Goal: Task Accomplishment & Management: Manage account settings

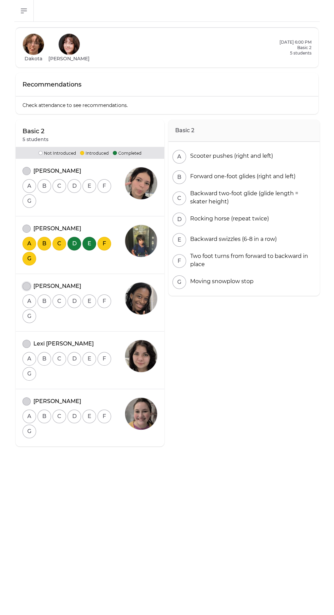
click at [26, 284] on button "attendance" at bounding box center [26, 286] width 8 height 8
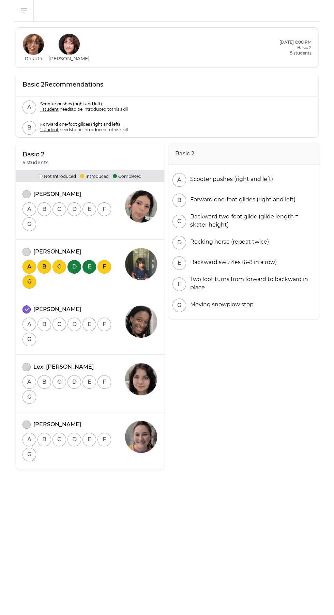
click at [23, 420] on div "[PERSON_NAME]" at bounding box center [73, 424] width 102 height 8
click at [26, 250] on button "attendance" at bounding box center [26, 252] width 8 height 8
click at [27, 425] on button "attendance" at bounding box center [26, 424] width 8 height 8
click at [238, 484] on div "Basic 2 A Scooter pushes (right and left) B Forward one-foot glides (right and …" at bounding box center [243, 322] width 151 height 359
click at [255, 461] on div "Basic 2 A Scooter pushes (right and left) B Forward one-foot glides (right and …" at bounding box center [243, 322] width 151 height 359
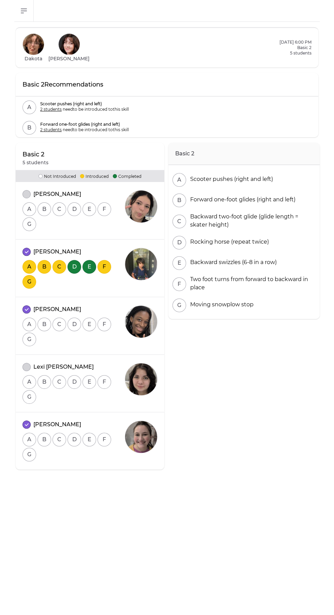
click at [23, 186] on div "Basic 2 5 students Not Introduced Introduced Completed [PERSON_NAME] A B C D E …" at bounding box center [90, 306] width 149 height 327
click at [24, 190] on div "[PERSON_NAME]" at bounding box center [73, 194] width 102 height 8
click at [26, 197] on button "attendance" at bounding box center [26, 194] width 8 height 8
click at [26, 365] on button "attendance" at bounding box center [26, 367] width 8 height 8
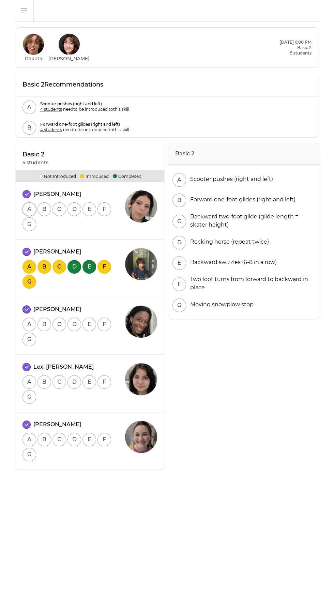
click at [27, 202] on button "A" at bounding box center [29, 209] width 14 height 14
click at [29, 318] on button "A" at bounding box center [29, 325] width 14 height 14
click at [29, 375] on button "A" at bounding box center [29, 382] width 14 height 14
click at [28, 433] on button "A" at bounding box center [29, 440] width 14 height 14
click at [29, 318] on button "A" at bounding box center [29, 325] width 14 height 14
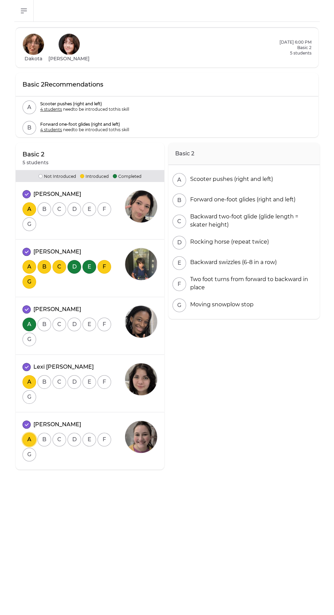
click at [27, 433] on button "A" at bounding box center [29, 440] width 14 height 14
click at [30, 375] on button "A" at bounding box center [29, 382] width 14 height 14
click at [274, 536] on main "Basic 2 A Scooter pushes (right and left) B Forward one-foot glides (right and …" at bounding box center [167, 318] width 334 height 593
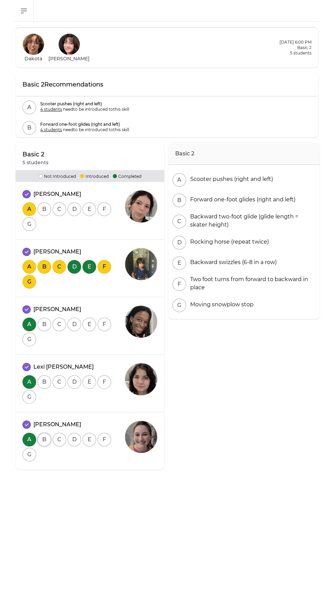
click at [43, 433] on button "B" at bounding box center [44, 440] width 14 height 14
click at [46, 375] on button "B" at bounding box center [44, 382] width 14 height 14
click at [44, 318] on button "B" at bounding box center [44, 325] width 14 height 14
click at [44, 202] on button "B" at bounding box center [44, 209] width 14 height 14
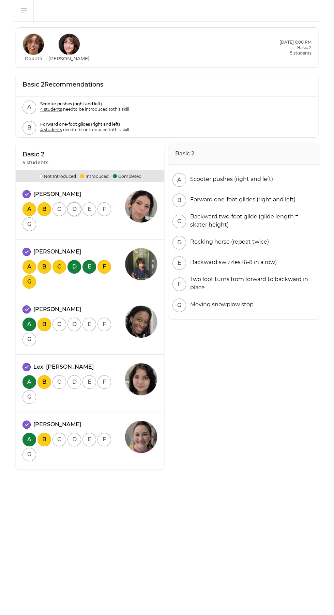
click at [74, 202] on button "D" at bounding box center [74, 209] width 14 height 14
click at [74, 318] on button "D" at bounding box center [74, 325] width 14 height 14
click at [74, 379] on button "D" at bounding box center [74, 382] width 14 height 14
click at [74, 433] on button "D" at bounding box center [74, 440] width 14 height 14
click at [72, 433] on button "D" at bounding box center [74, 440] width 14 height 14
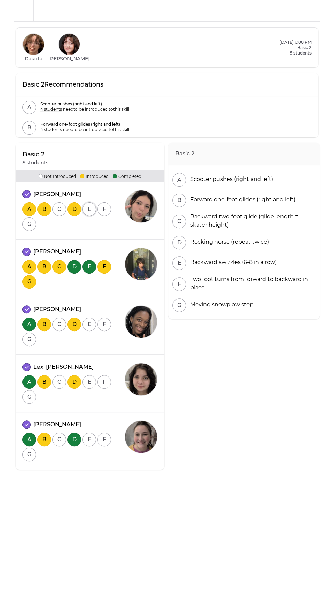
click at [89, 202] on button "E" at bounding box center [89, 209] width 14 height 14
click at [89, 318] on button "E" at bounding box center [89, 325] width 14 height 14
click at [89, 375] on button "E" at bounding box center [89, 382] width 14 height 14
click at [89, 433] on button "E" at bounding box center [89, 440] width 14 height 14
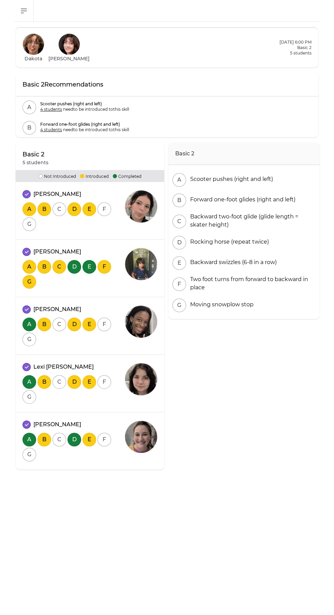
click at [263, 514] on main "Basic 2 A Scooter pushes (right and left) B Forward one-foot glides (right and …" at bounding box center [167, 318] width 334 height 593
click at [297, 462] on div "Basic 2 A Scooter pushes (right and left) B Forward one-foot glides (right and …" at bounding box center [243, 322] width 151 height 359
click at [104, 439] on button "F" at bounding box center [104, 440] width 14 height 14
click at [104, 381] on button "F" at bounding box center [104, 382] width 14 height 14
click at [104, 207] on button "F" at bounding box center [104, 209] width 14 height 14
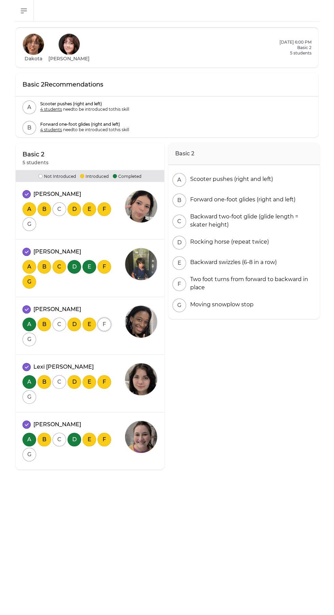
click at [105, 326] on button "F" at bounding box center [104, 325] width 14 height 14
click at [104, 325] on button "F" at bounding box center [104, 325] width 14 height 14
click at [89, 381] on button "E" at bounding box center [89, 382] width 14 height 14
click at [87, 384] on button "E" at bounding box center [89, 382] width 14 height 14
click at [75, 381] on button "D" at bounding box center [74, 382] width 14 height 14
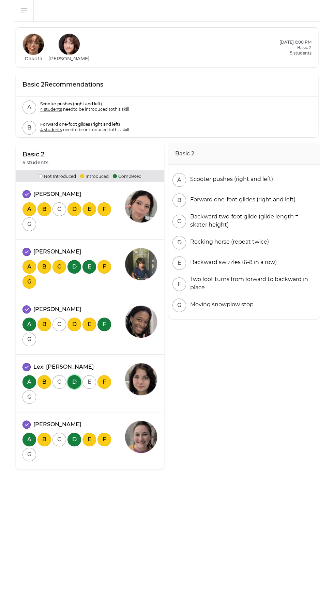
click at [74, 378] on button "D" at bounding box center [74, 382] width 14 height 14
click at [60, 382] on button "C" at bounding box center [59, 382] width 14 height 14
click at [59, 381] on button "C" at bounding box center [59, 382] width 14 height 14
click at [74, 381] on button "D" at bounding box center [74, 382] width 14 height 14
click at [89, 381] on button "E" at bounding box center [89, 382] width 14 height 14
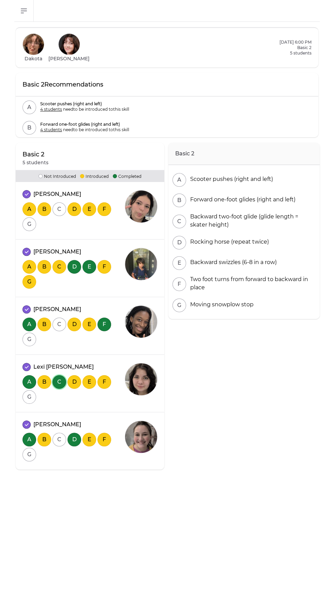
click at [59, 381] on button "C" at bounding box center [59, 382] width 14 height 14
click at [104, 381] on button "F" at bounding box center [104, 382] width 14 height 14
click at [271, 481] on div "Basic 2 A Scooter pushes (right and left) B Forward one-foot glides (right and …" at bounding box center [243, 322] width 151 height 359
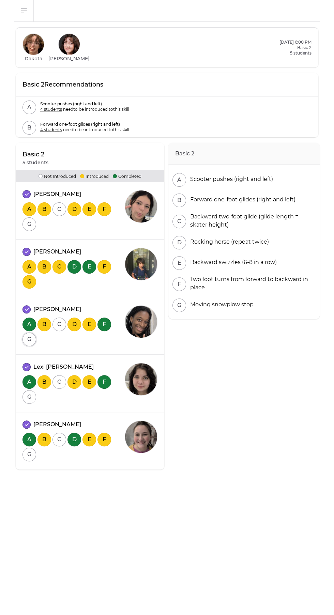
click at [28, 342] on button "G" at bounding box center [29, 340] width 14 height 14
click at [29, 339] on button "G" at bounding box center [29, 340] width 14 height 14
click at [32, 474] on div "Basic 2 5 students Not Introduced Introduced Completed [PERSON_NAME] A B C D E …" at bounding box center [89, 322] width 151 height 359
click at [29, 455] on button "G" at bounding box center [29, 455] width 14 height 14
click at [28, 224] on button "G" at bounding box center [29, 224] width 14 height 14
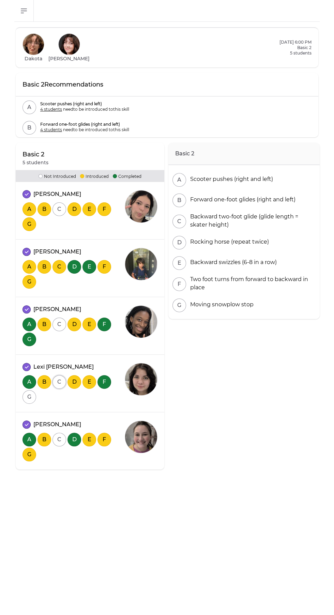
click at [59, 381] on button "C" at bounding box center [59, 382] width 14 height 14
click at [29, 396] on button "G" at bounding box center [29, 397] width 14 height 14
click at [59, 439] on button "C" at bounding box center [59, 440] width 14 height 14
click at [59, 324] on button "C" at bounding box center [59, 325] width 14 height 14
click at [59, 209] on button "C" at bounding box center [59, 209] width 14 height 14
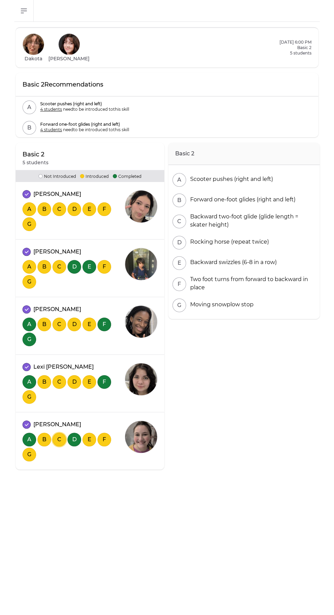
click at [59, 439] on button "C" at bounding box center [59, 440] width 14 height 14
click at [59, 381] on button "C" at bounding box center [59, 382] width 14 height 14
click at [59, 324] on button "C" at bounding box center [59, 325] width 14 height 14
click at [112, 556] on main "Basic 2 A Scooter pushes (right and left) B Forward one-foot glides (right and …" at bounding box center [167, 318] width 334 height 593
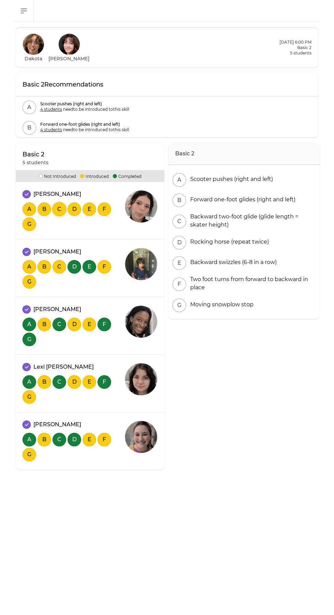
click at [60, 203] on button "C" at bounding box center [59, 209] width 14 height 14
click at [59, 205] on button "C" at bounding box center [59, 209] width 14 height 14
click at [47, 205] on button "B" at bounding box center [44, 209] width 14 height 14
click at [59, 205] on button "C" at bounding box center [59, 209] width 14 height 14
click at [45, 206] on button "B" at bounding box center [44, 209] width 14 height 14
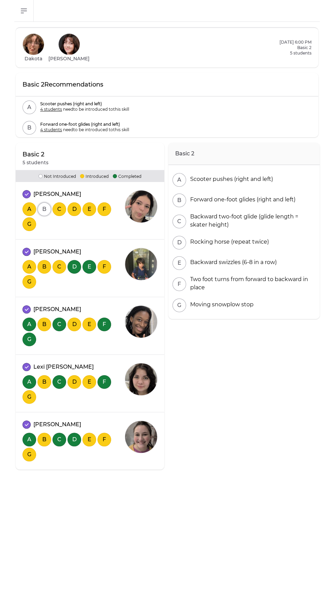
click at [44, 205] on button "B" at bounding box center [44, 209] width 14 height 14
click at [59, 263] on button "C" at bounding box center [59, 267] width 14 height 14
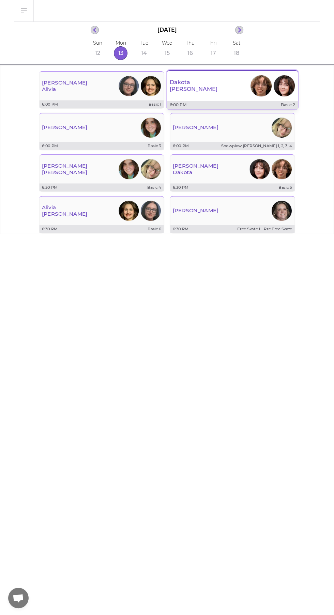
click at [211, 91] on div "Dakota Anna" at bounding box center [232, 86] width 131 height 25
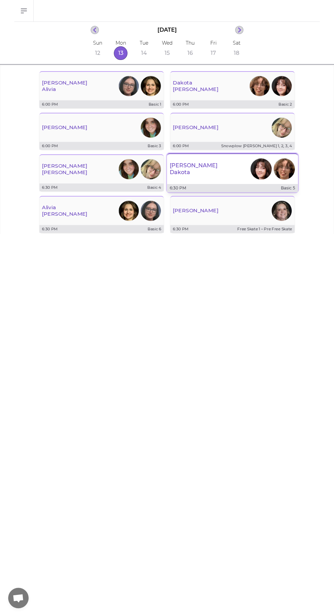
click at [206, 178] on div "Anna Dakota" at bounding box center [232, 169] width 131 height 25
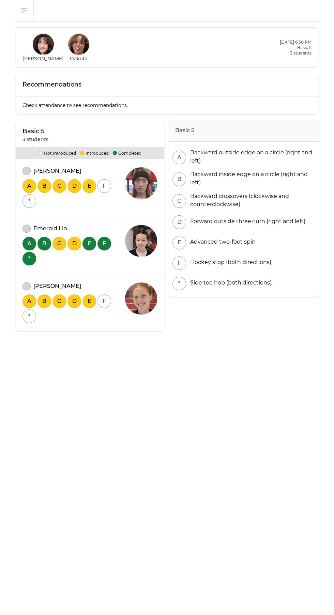
click at [23, 174] on div "Amelia Heth" at bounding box center [73, 171] width 102 height 8
click at [27, 232] on button "attendance" at bounding box center [26, 229] width 8 height 8
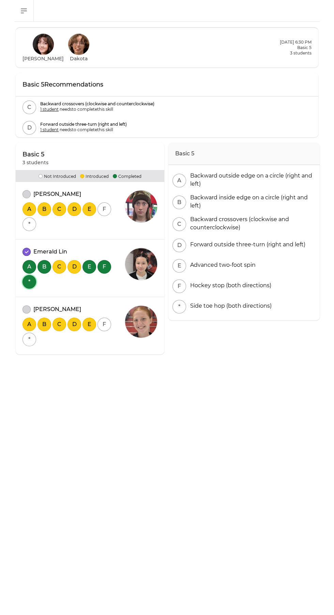
click at [29, 281] on button "*" at bounding box center [29, 282] width 14 height 14
click at [29, 282] on button "*" at bounding box center [29, 282] width 14 height 14
click at [29, 323] on button "A" at bounding box center [29, 325] width 14 height 14
click at [28, 321] on button "A" at bounding box center [29, 325] width 14 height 14
click at [29, 324] on button "A" at bounding box center [29, 325] width 14 height 14
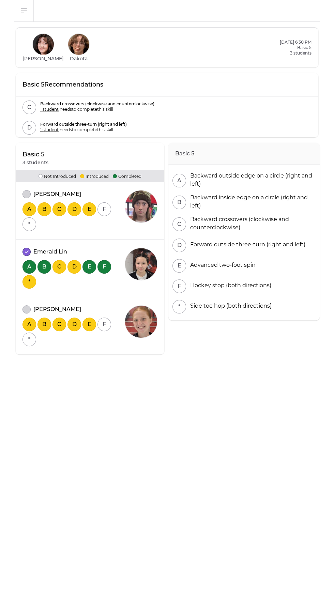
click at [23, 306] on div "Faith Ogden" at bounding box center [73, 309] width 102 height 8
click at [26, 198] on button "attendance" at bounding box center [26, 194] width 8 height 8
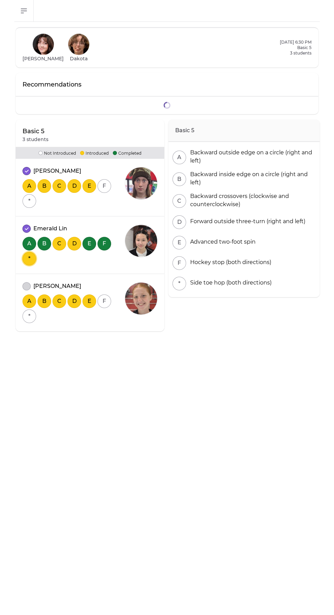
click at [30, 265] on button "*" at bounding box center [29, 259] width 14 height 14
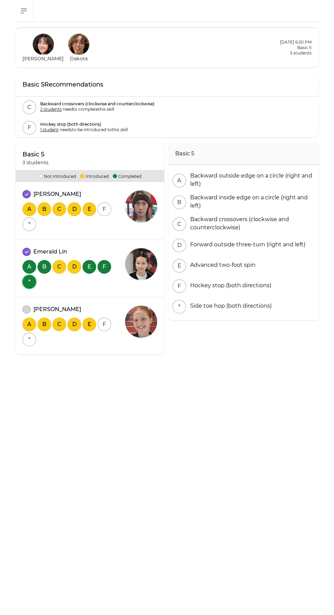
click at [29, 282] on button "*" at bounding box center [29, 282] width 14 height 14
click at [26, 308] on button "attendance" at bounding box center [26, 309] width 8 height 8
click at [13, 358] on div "Anna Dakota October 13 @ 6:30 PM Basic 5 3 students Basic 5 Recommendations C B…" at bounding box center [167, 204] width 334 height 365
